Goal: Information Seeking & Learning: Learn about a topic

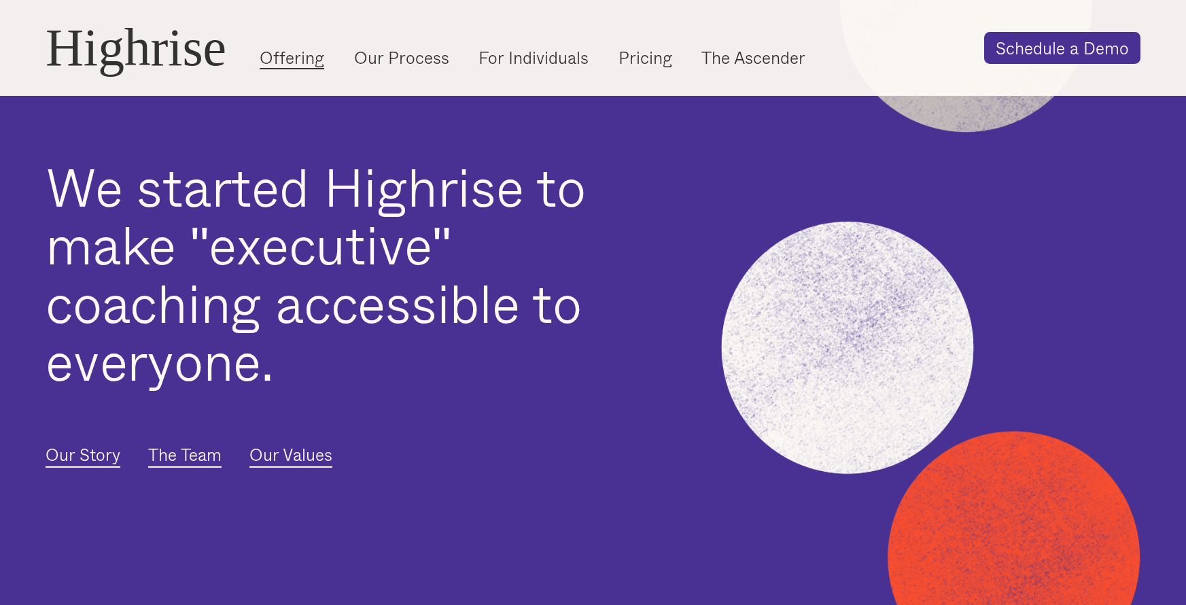
click at [302, 60] on link "Offering" at bounding box center [292, 57] width 65 height 22
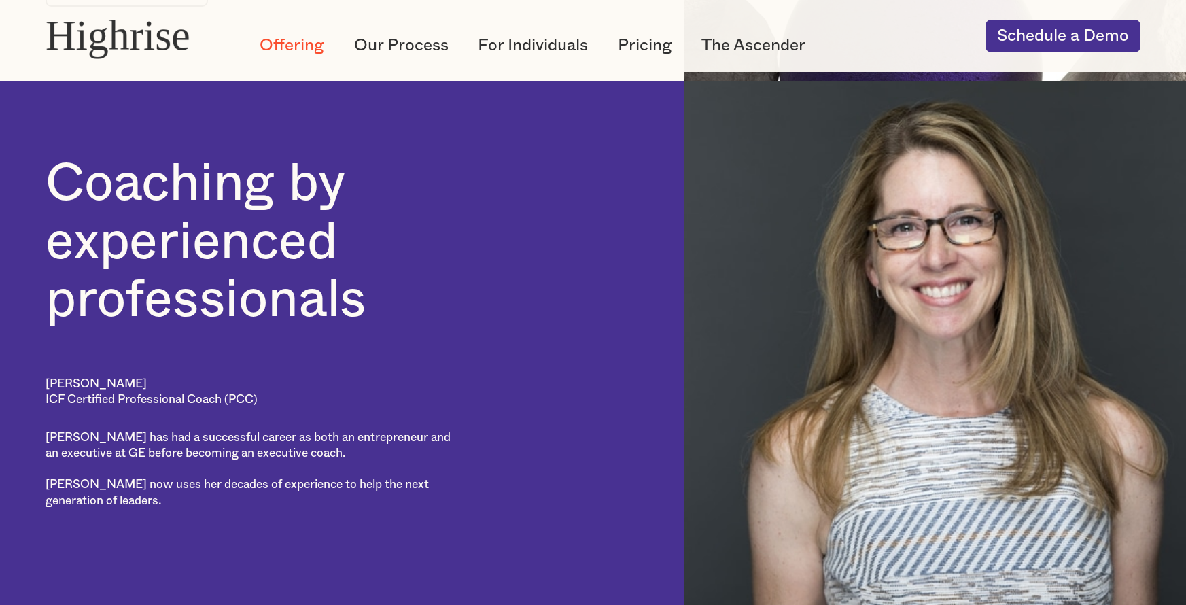
scroll to position [1642, 0]
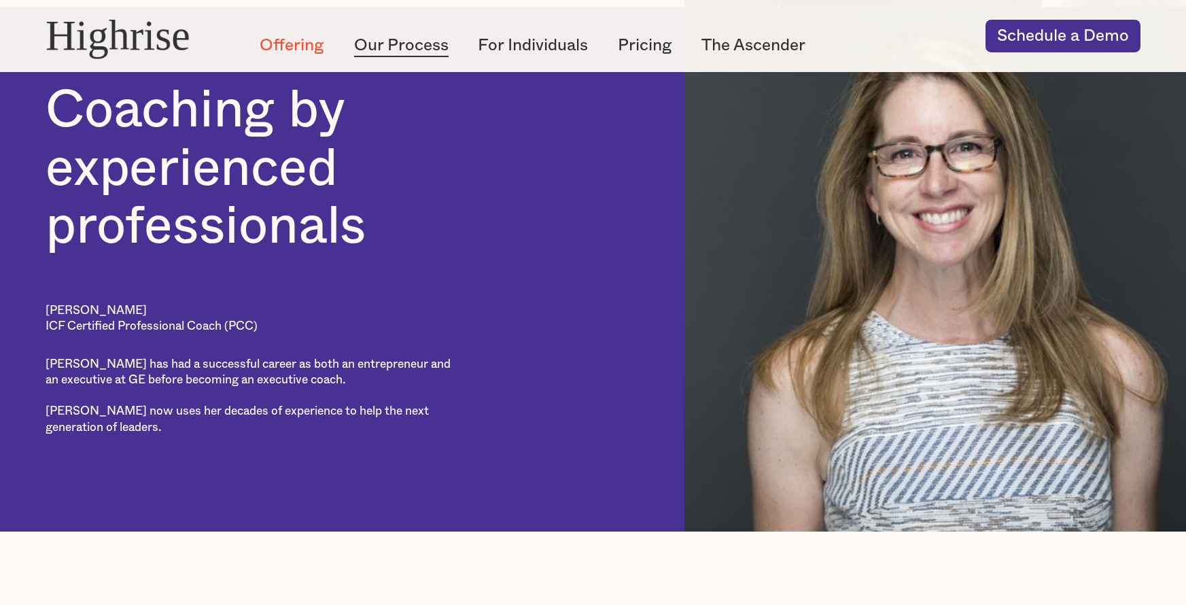
click at [402, 51] on link "Our Process" at bounding box center [401, 45] width 94 height 22
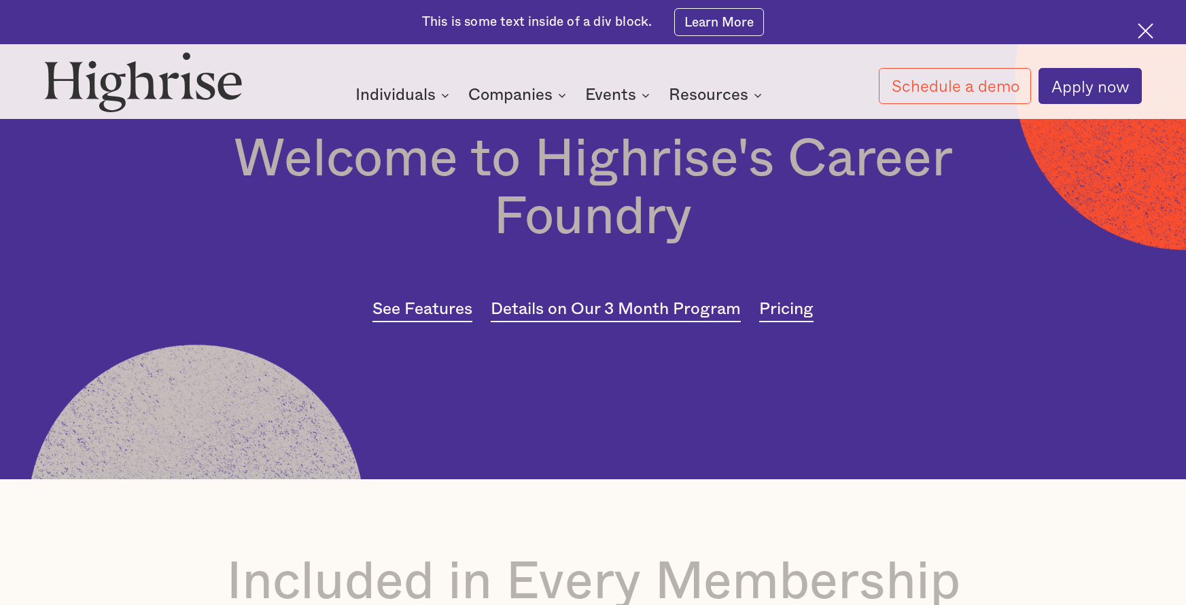
scroll to position [133, 0]
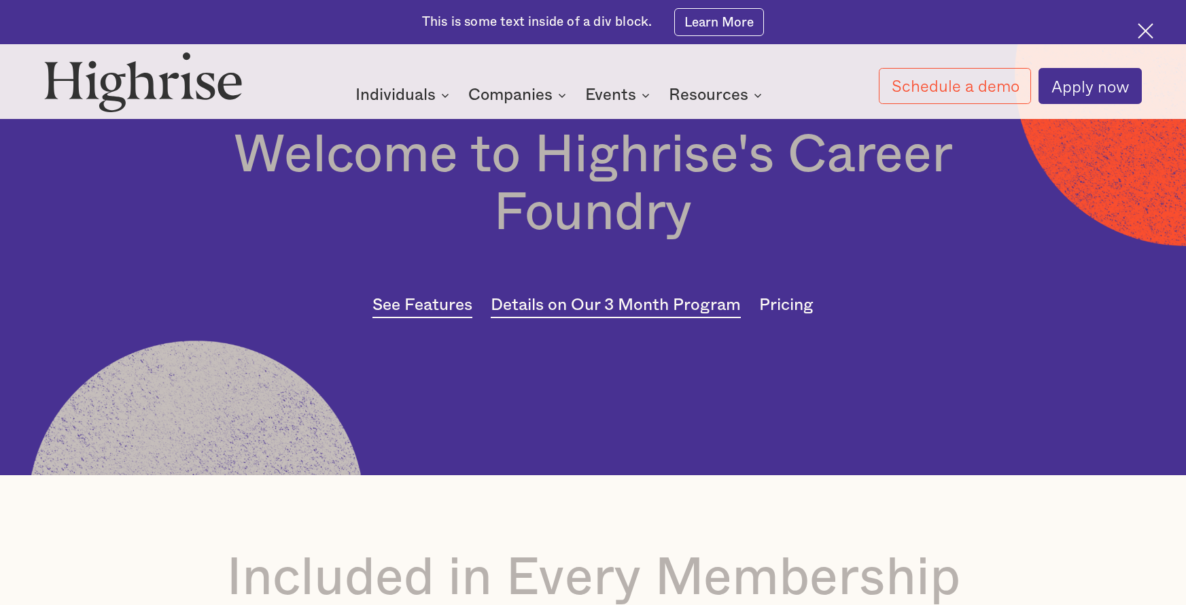
click at [793, 313] on link "Pricing" at bounding box center [786, 306] width 54 height 24
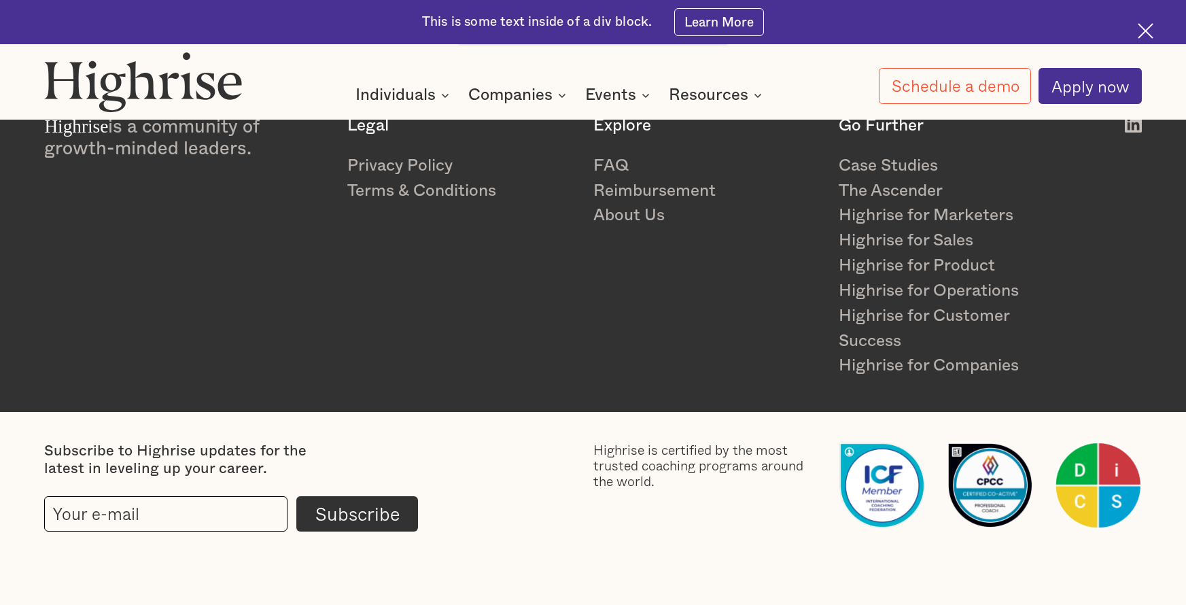
scroll to position [3660, 0]
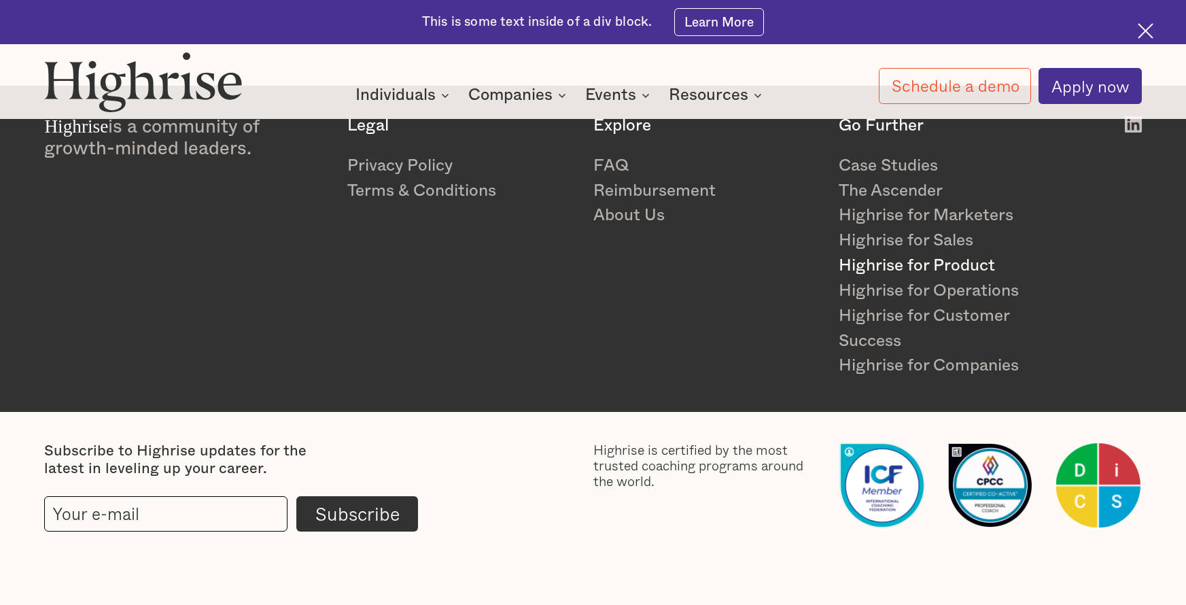
click at [927, 267] on link "Highrise for Product" at bounding box center [952, 265] width 227 height 25
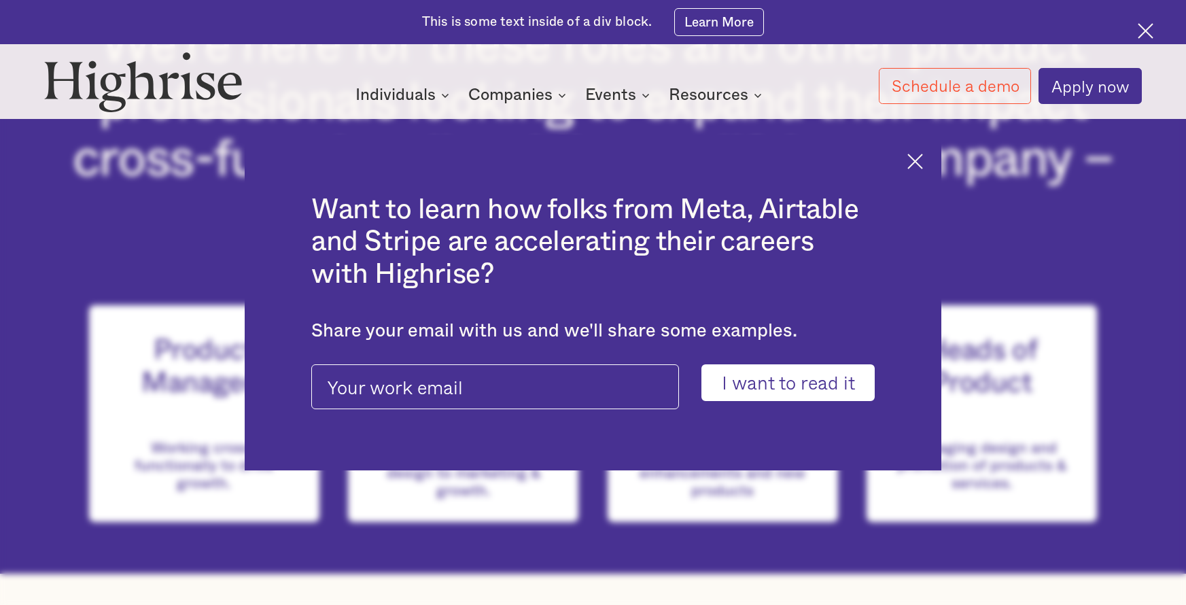
scroll to position [1262, 0]
click at [913, 164] on img at bounding box center [915, 162] width 16 height 16
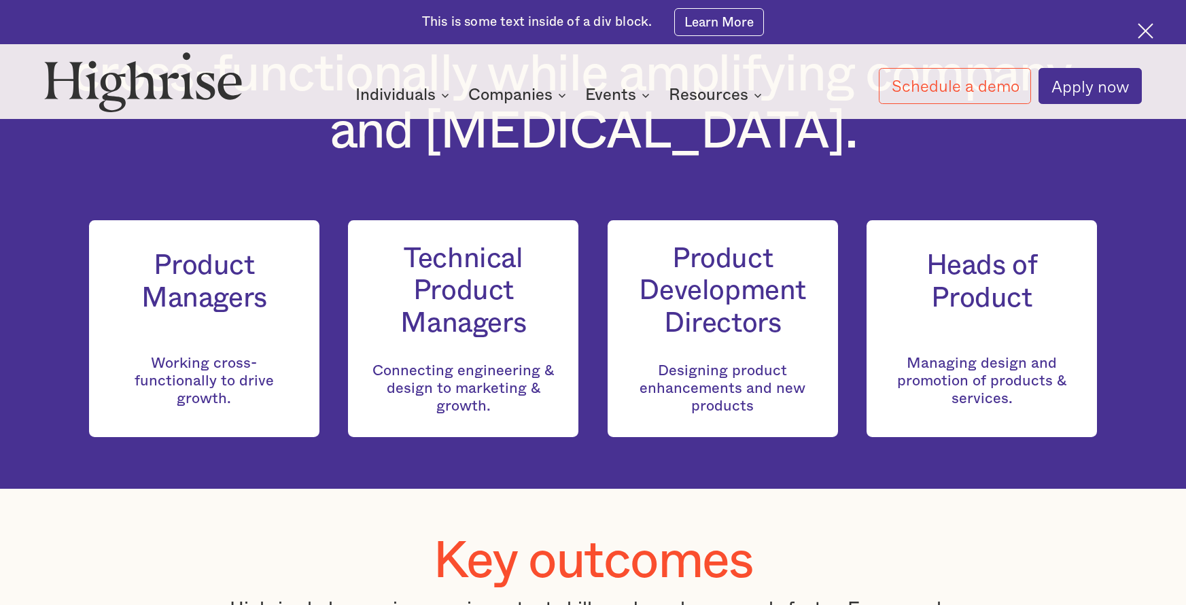
scroll to position [1350, 0]
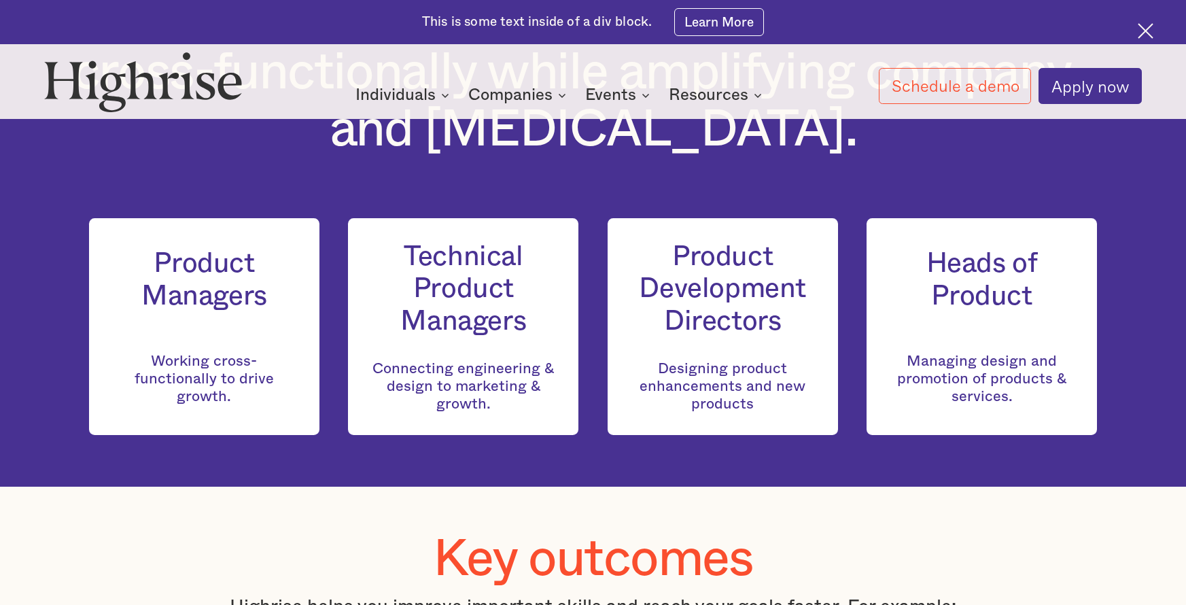
click at [212, 297] on h3 "Product Managers" at bounding box center [204, 279] width 186 height 65
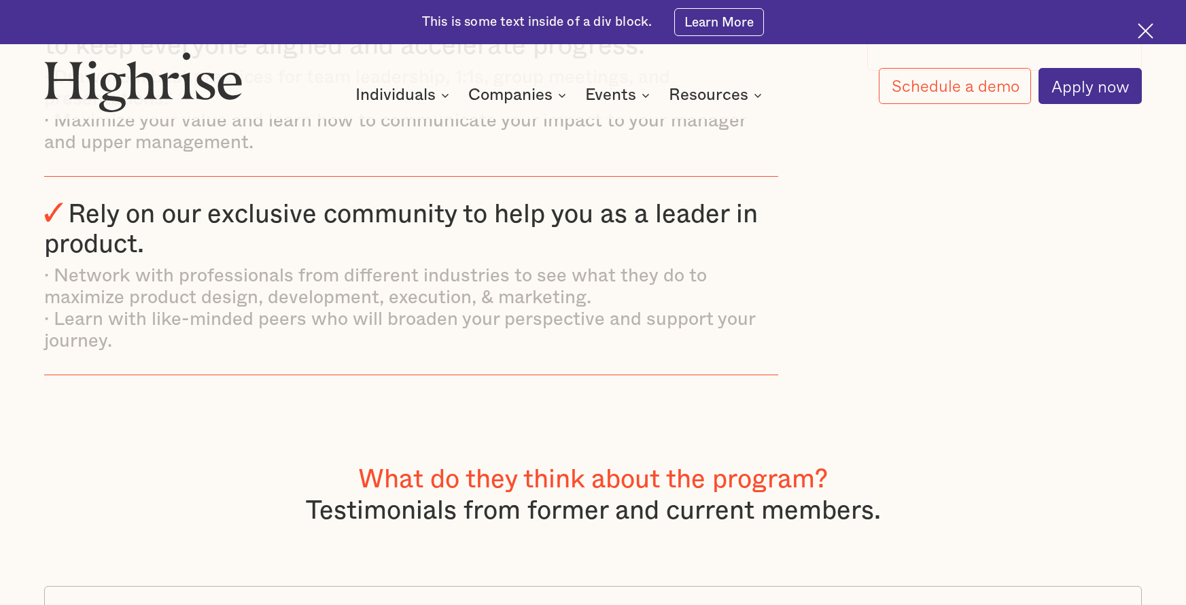
scroll to position [2612, 0]
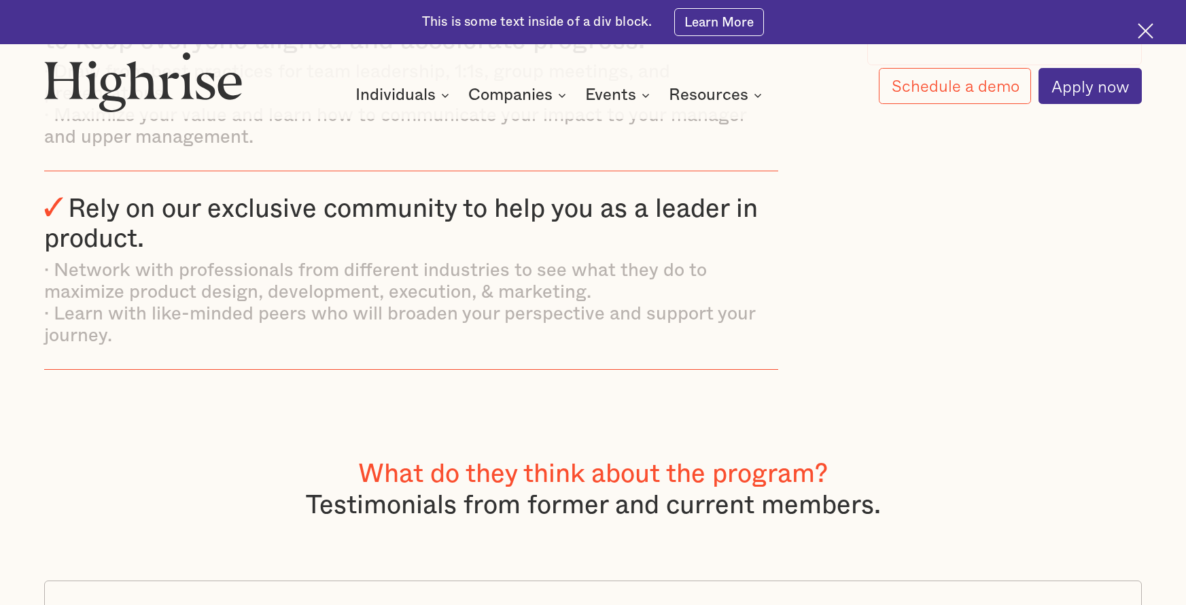
click at [930, 518] on div "What do they think about the program? Testimonials from former and current memb…" at bounding box center [592, 520] width 1097 height 122
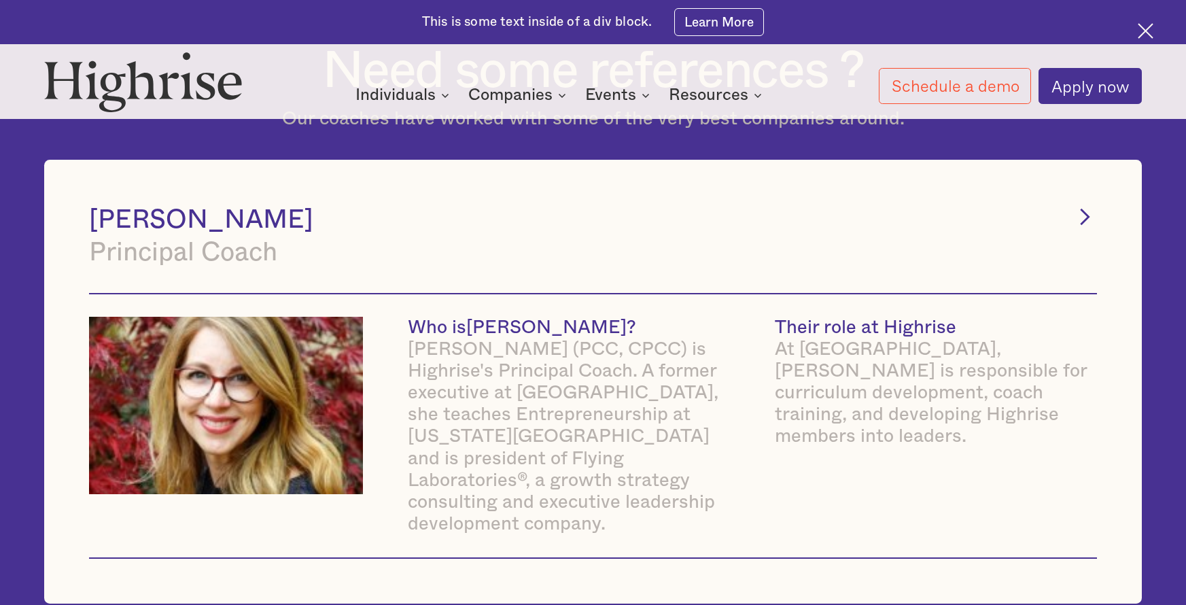
scroll to position [5406, 0]
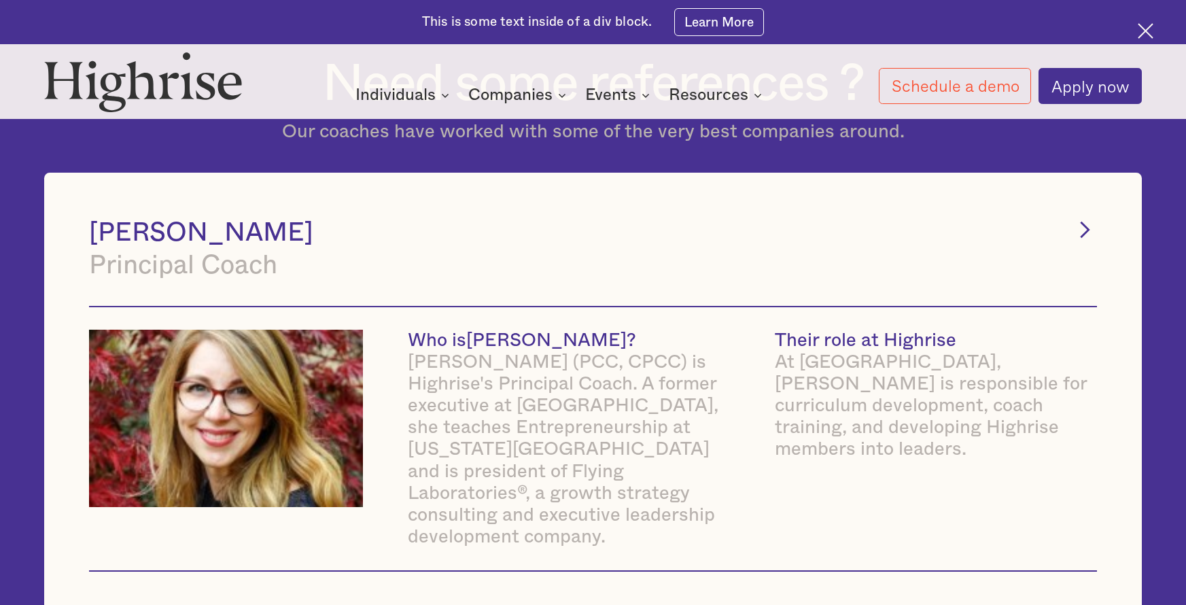
drag, startPoint x: 94, startPoint y: 209, endPoint x: 296, endPoint y: 199, distance: 201.4
click at [296, 217] on h4 "Jennifer Daniels" at bounding box center [593, 232] width 1008 height 31
copy h4 "Jennifer Daniels"
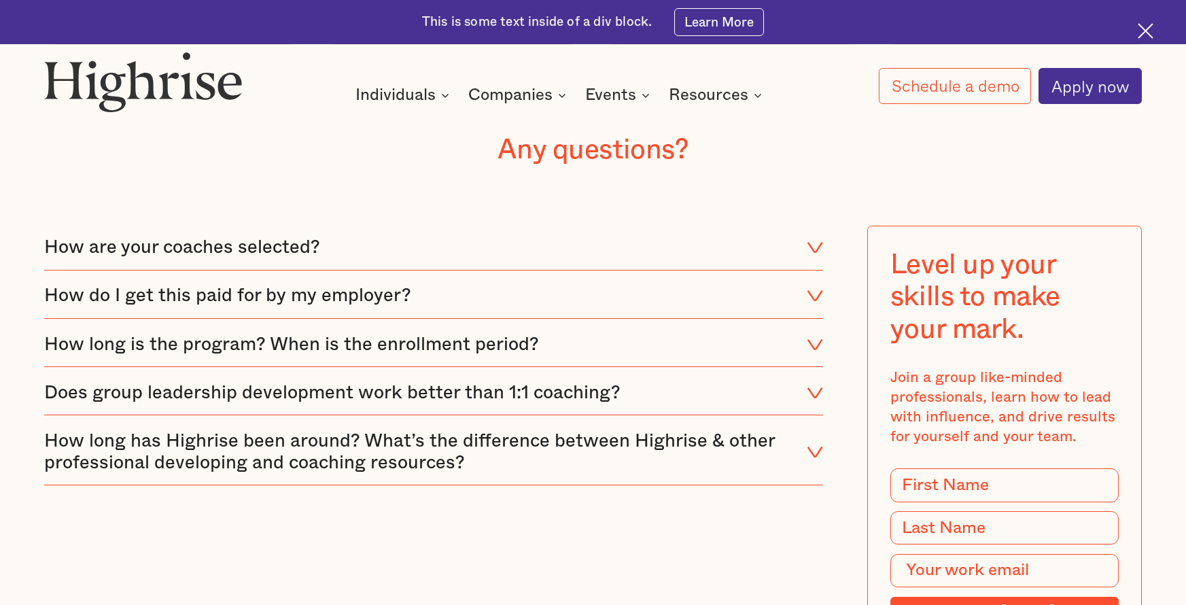
scroll to position [6562, 0]
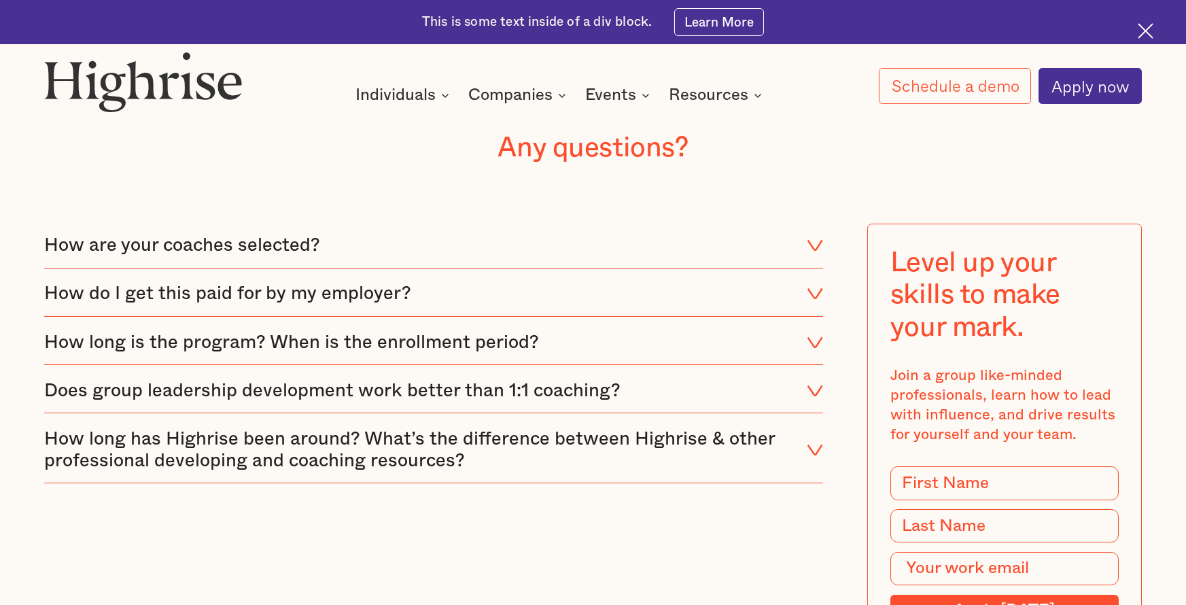
click at [815, 241] on icon at bounding box center [814, 246] width 14 height 10
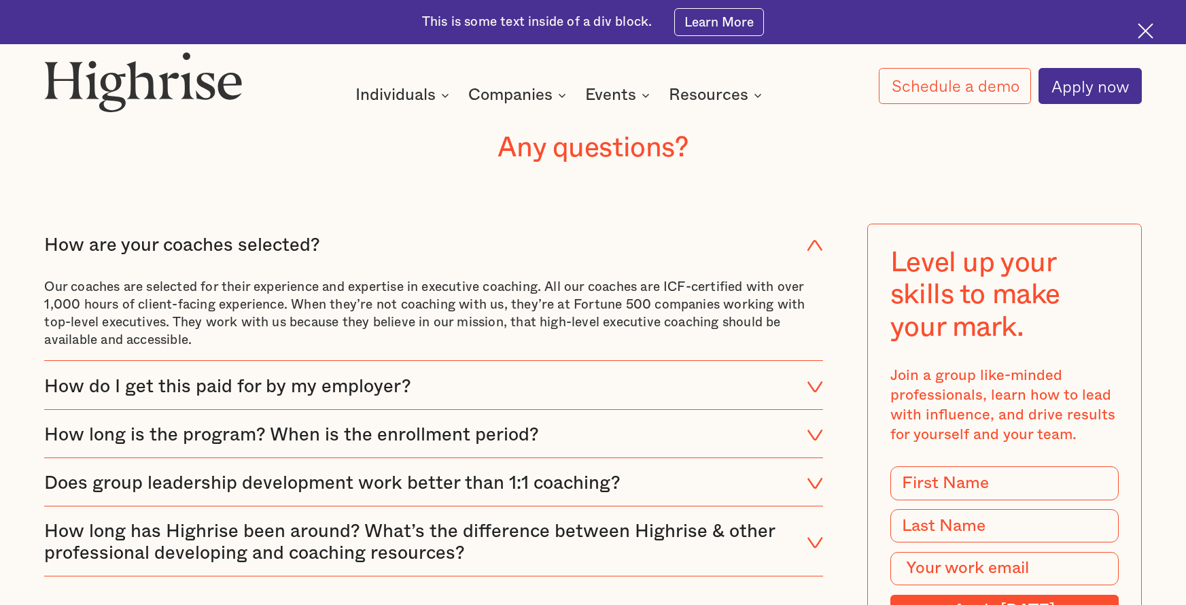
click at [815, 234] on icon at bounding box center [815, 245] width 16 height 22
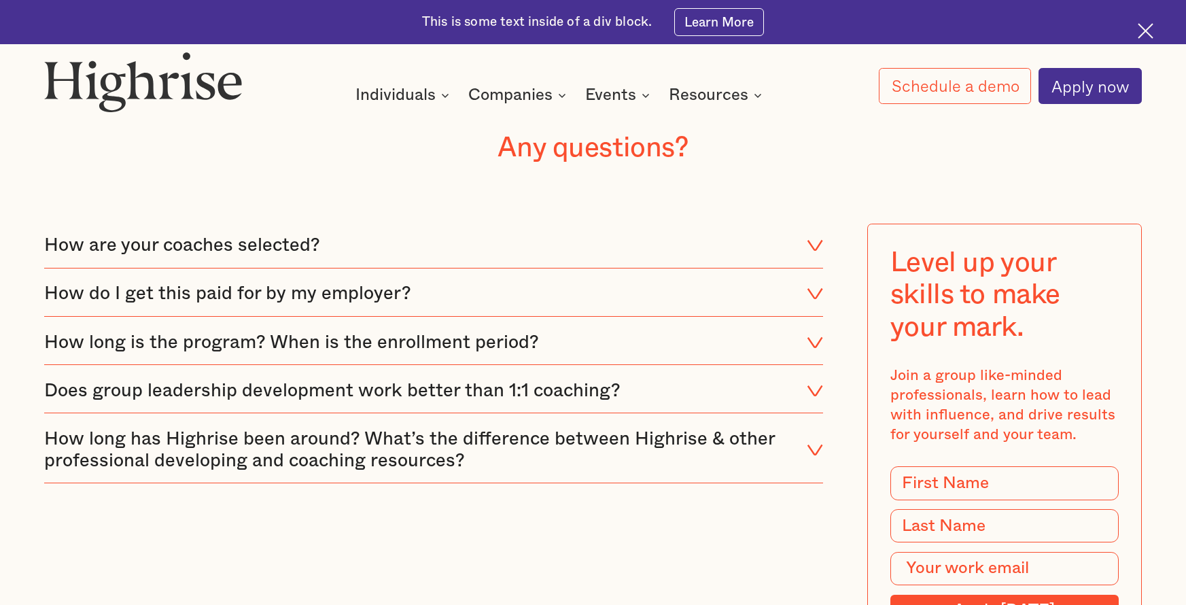
click at [818, 272] on div "How do I get this paid for by my employer?" at bounding box center [433, 294] width 778 height 44
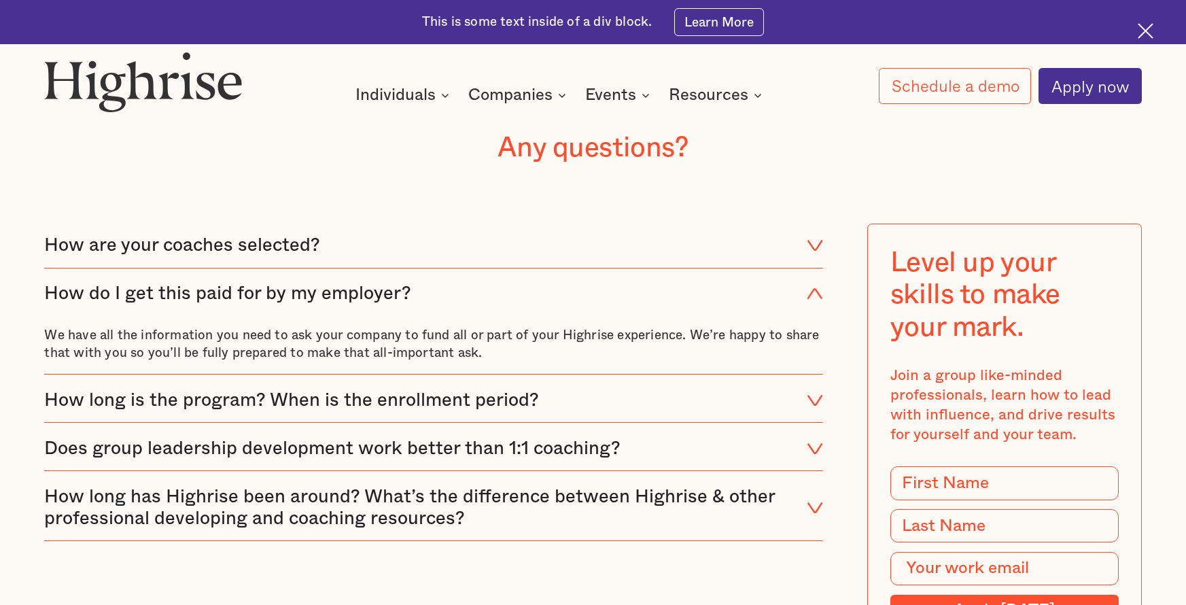
click at [818, 283] on div at bounding box center [815, 294] width 16 height 22
